Goal: Navigation & Orientation: Go to known website

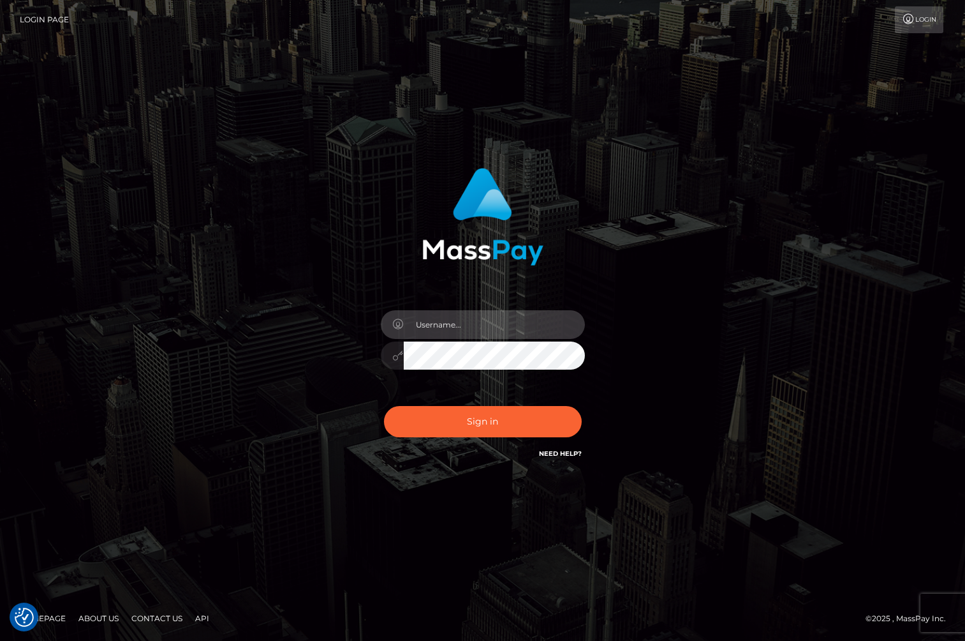
click at [446, 322] on input "text" at bounding box center [494, 324] width 181 height 29
type input "jackson.whop"
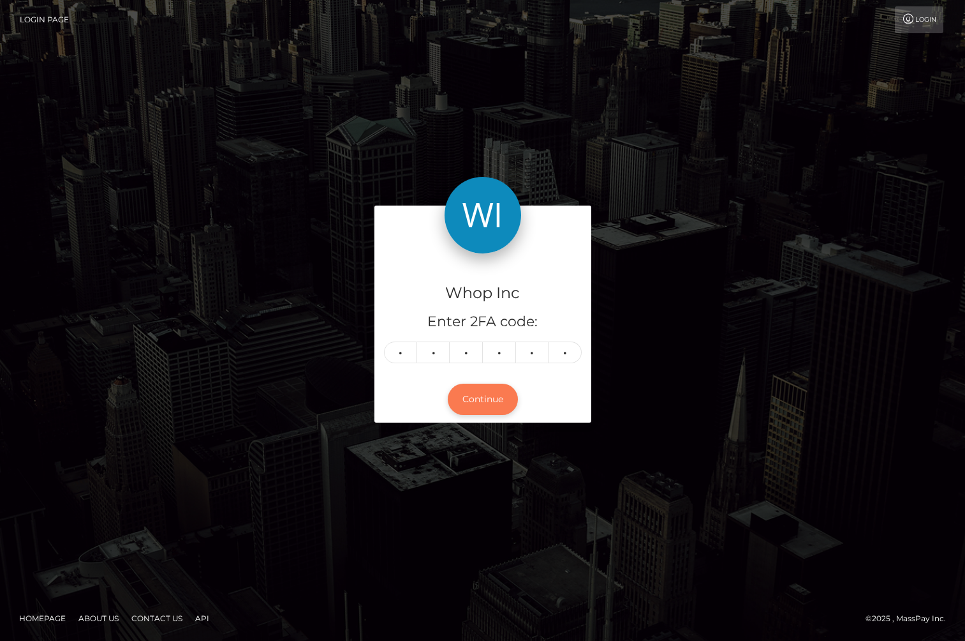
click at [484, 407] on button "Continue" at bounding box center [483, 398] width 70 height 31
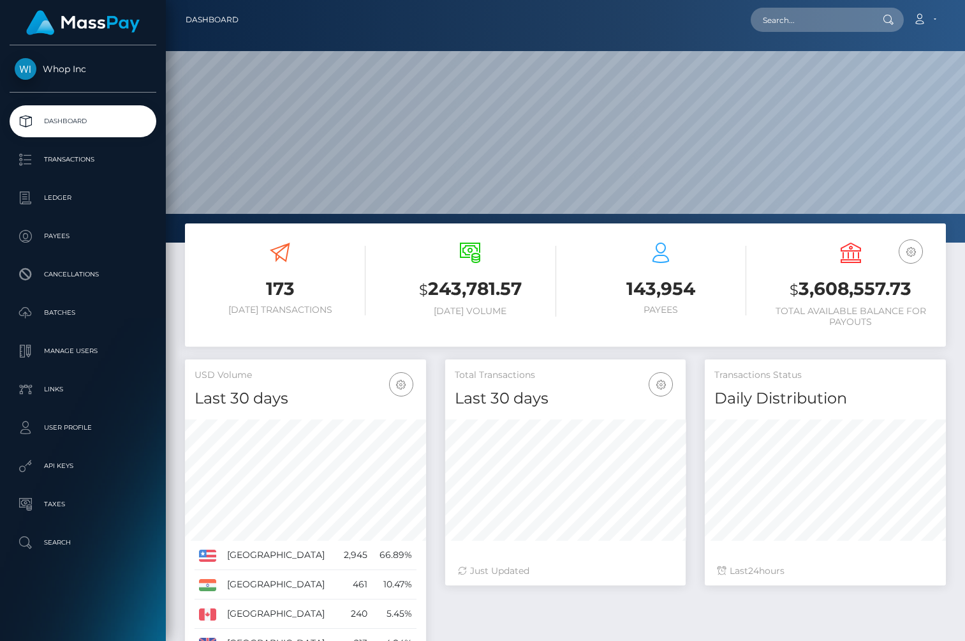
scroll to position [226, 241]
